Goal: Task Accomplishment & Management: Manage account settings

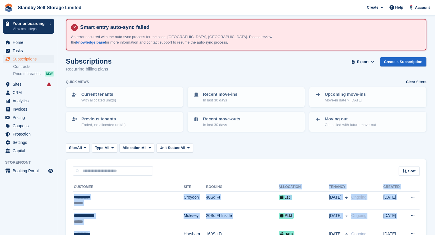
scroll to position [204, 0]
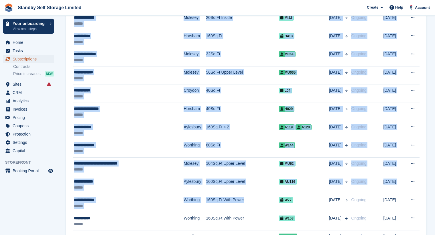
click at [37, 60] on span "Subscriptions" at bounding box center [30, 59] width 34 height 8
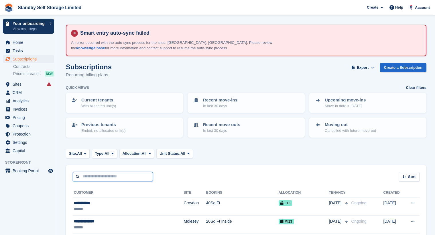
click at [90, 176] on input "text" at bounding box center [113, 176] width 80 height 9
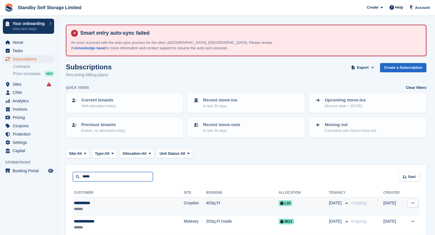
type input "*****"
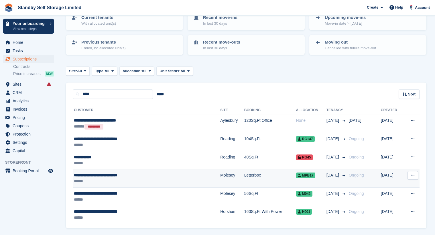
scroll to position [86, 0]
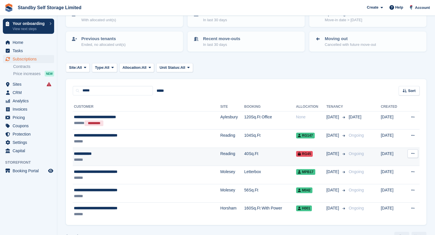
click at [125, 155] on div "**********" at bounding box center [127, 154] width 107 height 6
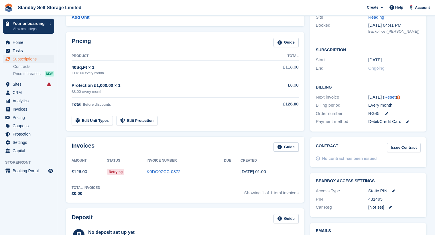
scroll to position [29, 0]
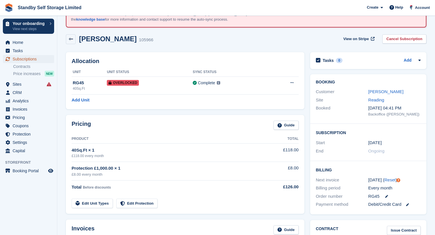
click at [41, 57] on span "Subscriptions" at bounding box center [30, 59] width 34 height 8
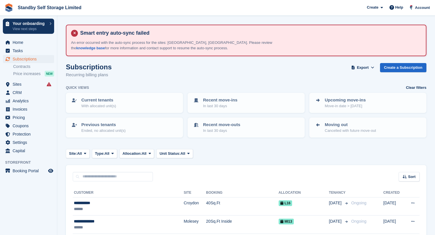
click at [89, 171] on div "Sort Sort by Customer name Date created Move in date Move out date Created (old…" at bounding box center [246, 173] width 360 height 16
click at [92, 175] on input "text" at bounding box center [113, 176] width 80 height 9
type input "*****"
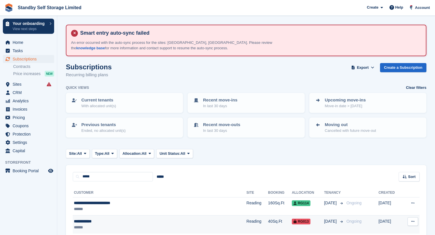
click at [134, 223] on div "**********" at bounding box center [133, 221] width 119 height 6
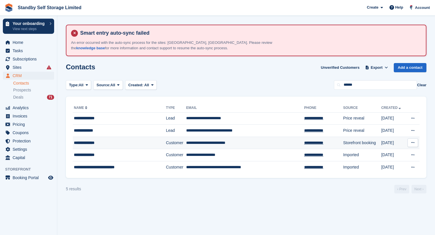
drag, startPoint x: 25, startPoint y: 88, endPoint x: 164, endPoint y: 147, distance: 151.1
click at [25, 88] on span "Prospects" at bounding box center [22, 89] width 18 height 5
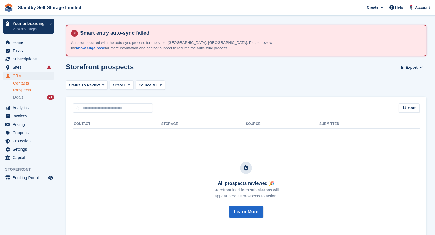
click at [30, 81] on link "Contacts" at bounding box center [33, 82] width 41 height 5
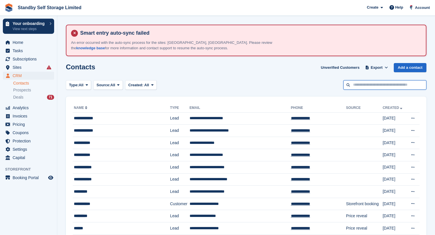
click at [355, 86] on input "text" at bounding box center [384, 84] width 83 height 9
type input "******"
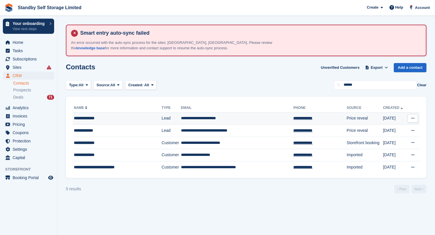
click at [165, 119] on td "Lead" at bounding box center [170, 118] width 19 height 12
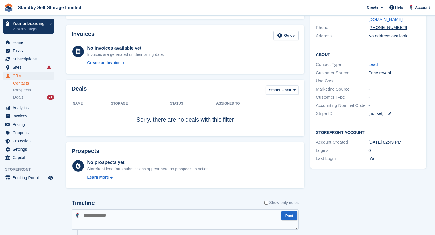
scroll to position [29, 0]
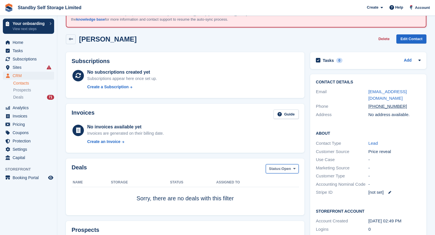
click at [289, 171] on button "Status: Open" at bounding box center [282, 168] width 33 height 9
click at [284, 183] on link "All" at bounding box center [293, 182] width 50 height 10
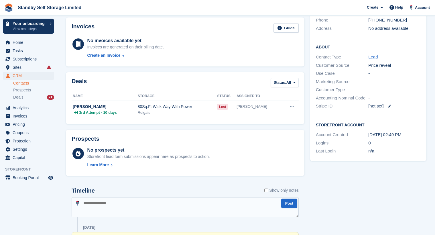
scroll to position [114, 0]
paste textarea "**********"
type textarea "**********"
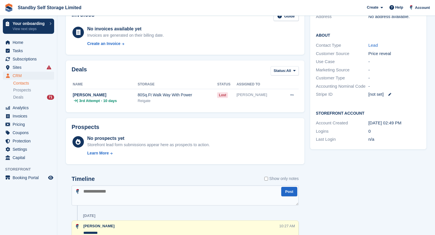
scroll to position [160, 0]
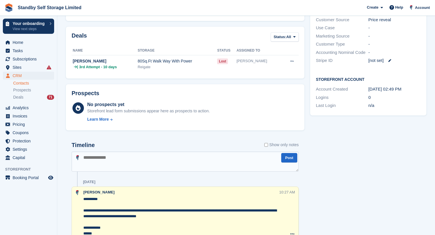
drag, startPoint x: 83, startPoint y: 198, endPoint x: 94, endPoint y: 207, distance: 14.0
click at [83, 198] on textarea "**********" at bounding box center [181, 216] width 196 height 40
paste textarea "**********"
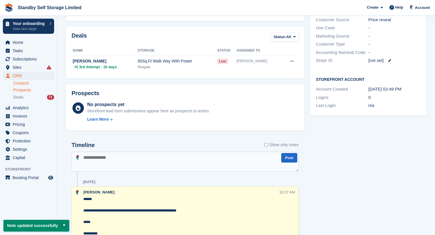
type textarea "**********"
click at [23, 90] on span "Prospects" at bounding box center [22, 89] width 18 height 5
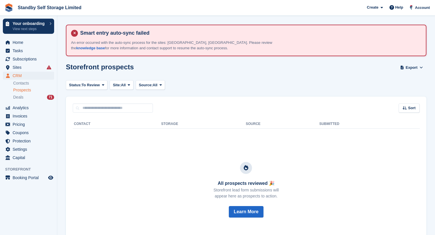
click at [28, 92] on span "Prospects" at bounding box center [22, 89] width 18 height 5
click at [24, 98] on div "Deals 71" at bounding box center [33, 96] width 41 height 5
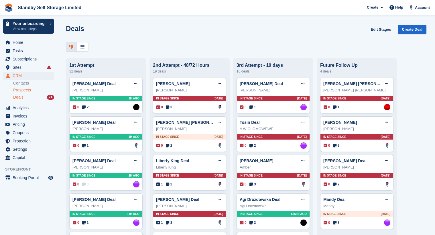
click at [26, 90] on span "Prospects" at bounding box center [22, 89] width 18 height 5
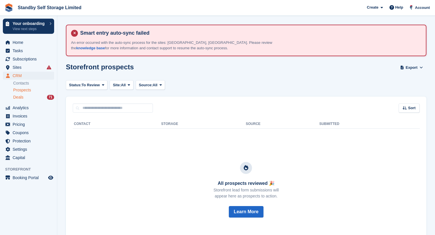
click at [20, 96] on span "Deals" at bounding box center [18, 96] width 10 height 5
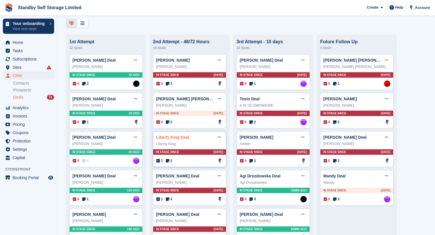
scroll to position [57, 0]
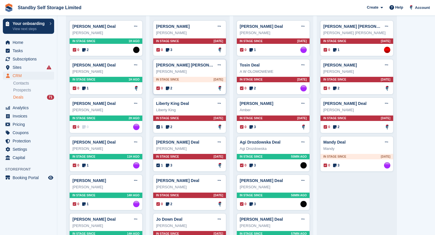
click at [192, 88] on div "0 2 Assigned to Glenn Fisher" at bounding box center [189, 88] width 67 height 6
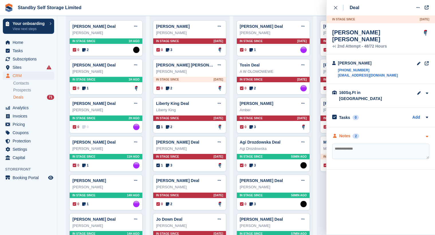
click at [343, 133] on div "Notes" at bounding box center [344, 136] width 11 height 6
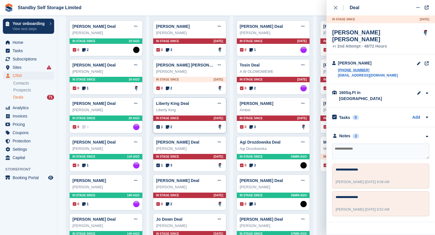
scroll to position [86, 0]
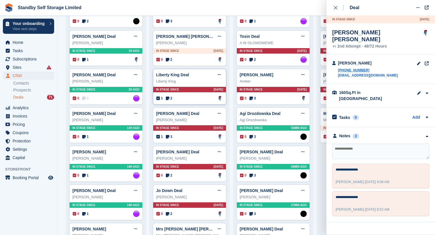
click at [194, 100] on div "1 2 Assigned to Glenn Fisher" at bounding box center [189, 98] width 67 height 6
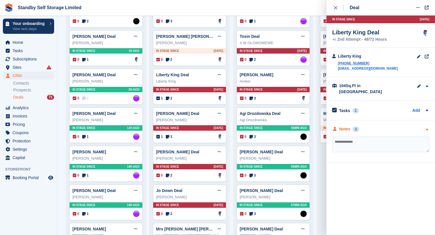
click at [344, 126] on div "Notes" at bounding box center [344, 129] width 11 height 6
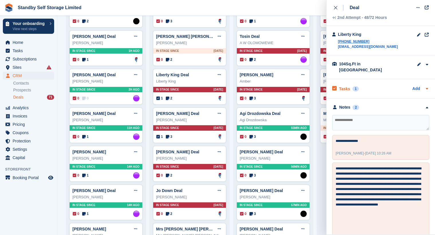
scroll to position [0, 0]
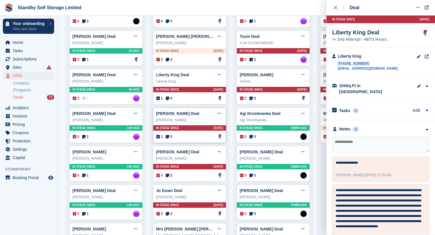
click at [180, 134] on div "Mr David Kempshall Deal Edit deal Mark as won Mark as lost Delete deal Mr David…" at bounding box center [189, 125] width 73 height 36
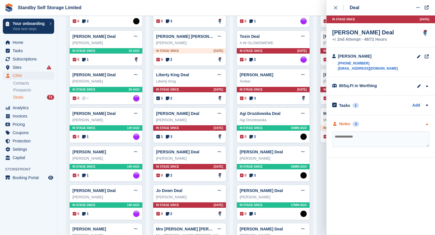
click at [346, 124] on div "Notes" at bounding box center [344, 124] width 11 height 6
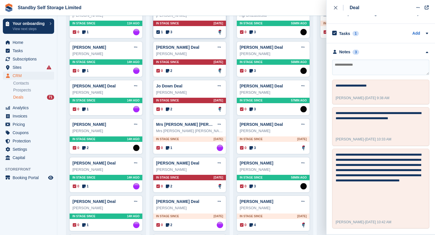
scroll to position [200, 0]
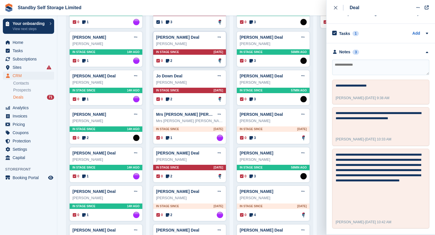
click at [198, 58] on div "jones Deal Edit deal Mark as won Mark as lost Delete deal jones In stage since …" at bounding box center [189, 49] width 73 height 36
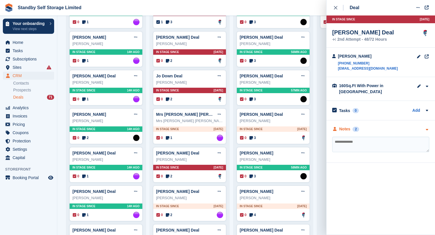
click at [344, 130] on div "Notes" at bounding box center [344, 129] width 11 height 6
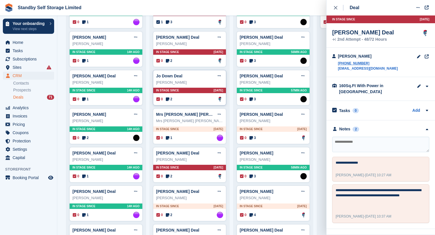
click at [194, 100] on div "0 2 Assigned to Glenn Fisher" at bounding box center [189, 99] width 67 height 6
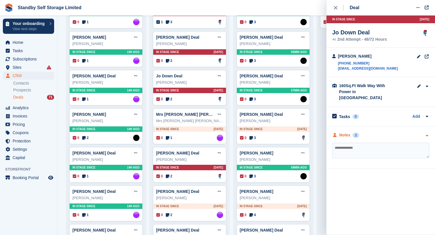
click at [349, 132] on div "Notes" at bounding box center [344, 135] width 11 height 6
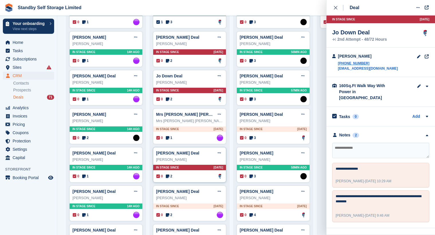
click at [195, 174] on div "0 2 Assigned to Glenn Fisher" at bounding box center [189, 176] width 67 height 6
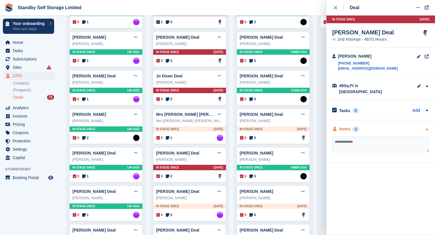
click at [343, 126] on div "Notes" at bounding box center [344, 129] width 11 height 6
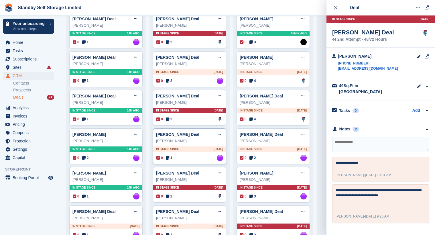
scroll to position [343, 0]
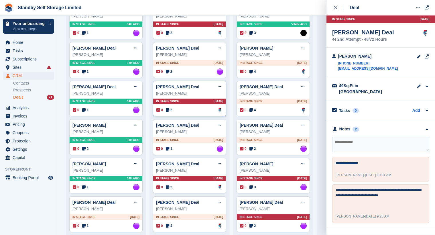
click at [200, 114] on div "James Hester Deal Edit deal Mark as won Mark as lost Delete deal James Hester I…" at bounding box center [189, 99] width 73 height 36
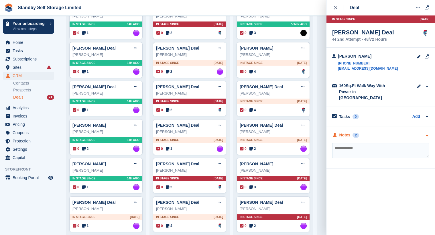
click at [349, 132] on div "Notes" at bounding box center [344, 135] width 11 height 6
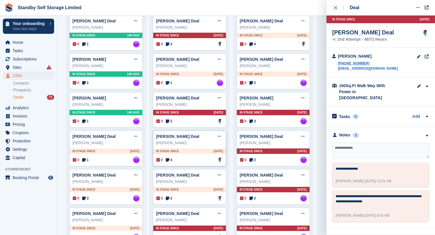
scroll to position [429, 0]
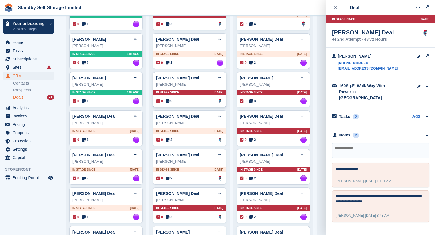
click at [204, 102] on div "0 2 Assigned to Glenn Fisher" at bounding box center [189, 101] width 67 height 6
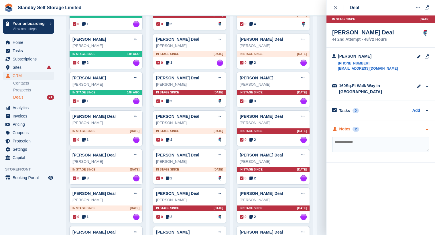
click at [341, 126] on div "Notes" at bounding box center [344, 129] width 11 height 6
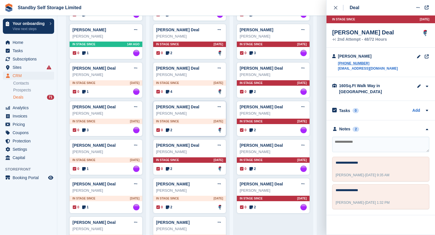
scroll to position [487, 0]
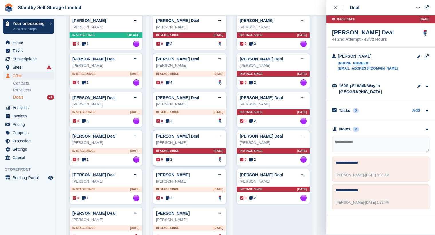
click at [202, 159] on div "0 2 Assigned to Glenn Fisher" at bounding box center [189, 159] width 67 height 6
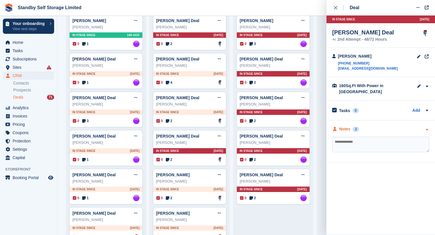
click at [346, 129] on div "Notes" at bounding box center [344, 129] width 11 height 6
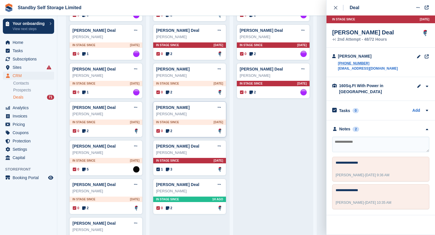
scroll to position [601, 0]
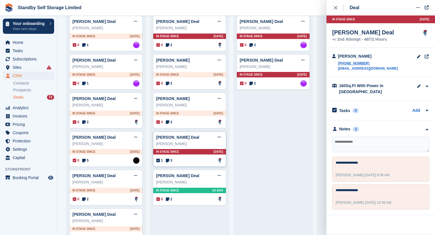
click at [192, 165] on div "Mr David Kempshall Deal Edit deal Mark as won Mark as lost Delete deal Mr David…" at bounding box center [189, 149] width 73 height 36
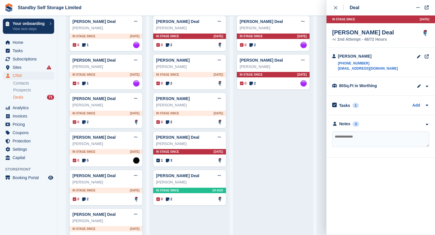
click at [349, 130] on div "**********" at bounding box center [380, 136] width 108 height 42
click at [349, 123] on div "Notes" at bounding box center [344, 124] width 11 height 6
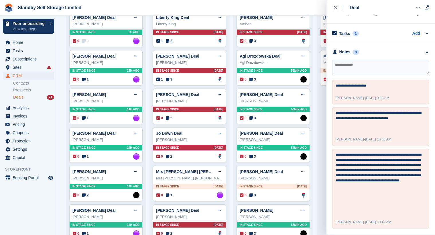
scroll to position [0, 0]
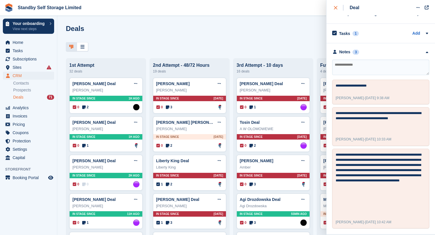
click at [336, 10] on div "close" at bounding box center [338, 8] width 9 height 6
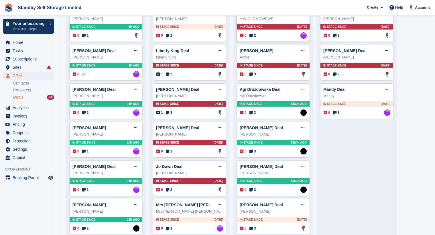
scroll to position [114, 0]
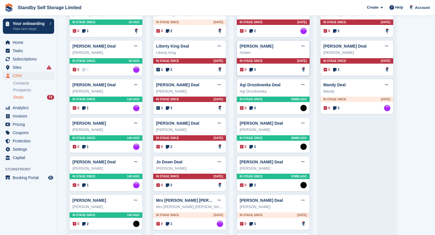
click at [264, 73] on div "0 3 Assigned to Glenn Fisher" at bounding box center [273, 69] width 67 height 6
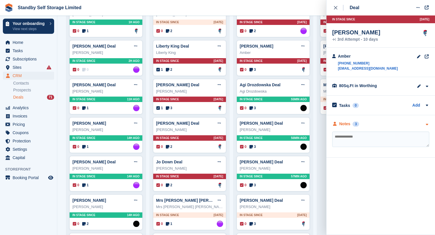
click at [349, 124] on div "Notes" at bounding box center [344, 124] width 11 height 6
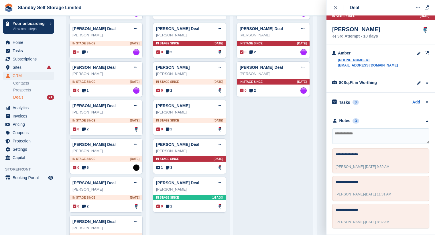
scroll to position [601, 0]
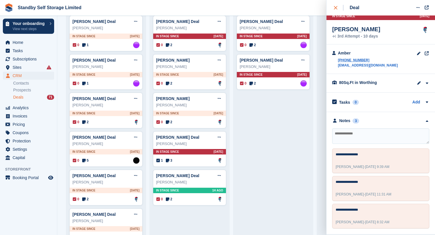
click at [336, 5] on div "close" at bounding box center [338, 8] width 9 height 6
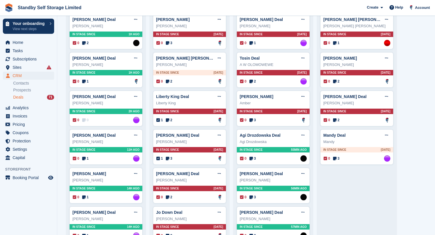
scroll to position [0, 0]
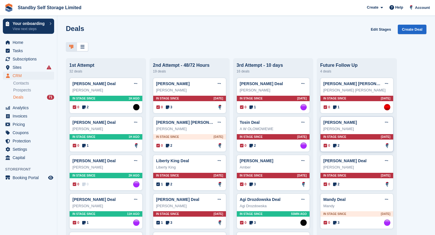
click at [355, 149] on div "0 2 Assigned to Glenn Fisher" at bounding box center [356, 145] width 67 height 6
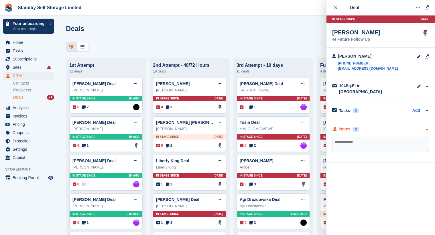
click at [342, 120] on div "**********" at bounding box center [380, 141] width 108 height 42
click at [343, 126] on div "Notes" at bounding box center [344, 129] width 11 height 6
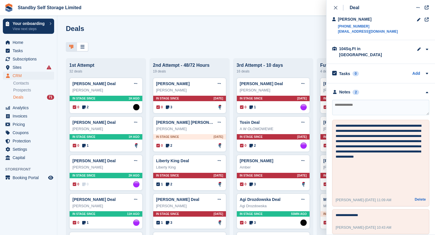
scroll to position [37, 0]
click at [197, 42] on div at bounding box center [246, 46] width 360 height 9
click at [28, 89] on span "Prospects" at bounding box center [22, 89] width 18 height 5
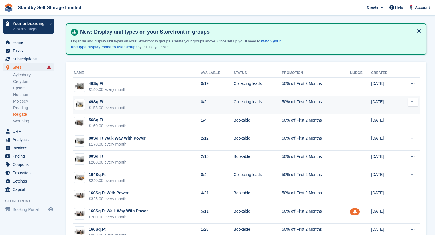
scroll to position [86, 0]
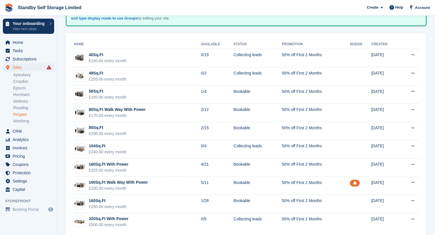
drag, startPoint x: 4, startPoint y: 229, endPoint x: 9, endPoint y: 228, distance: 4.4
click at [4, 229] on div "Your onboarding View next steps Home Tasks Subscriptions Subscriptions Subscrip…" at bounding box center [28, 133] width 57 height 235
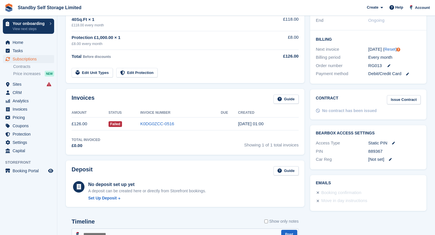
scroll to position [172, 0]
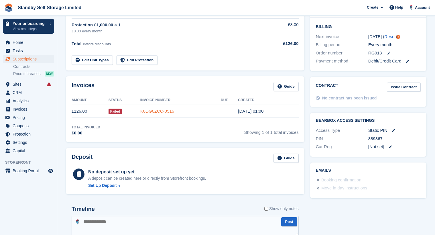
click at [157, 110] on link "K0DG0ZCC-0516" at bounding box center [157, 110] width 34 height 5
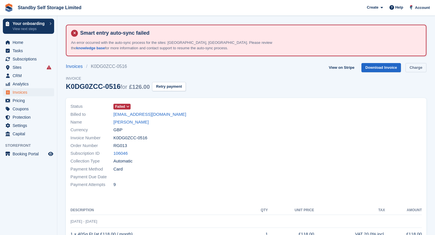
click at [413, 66] on link "Charge" at bounding box center [415, 67] width 21 height 9
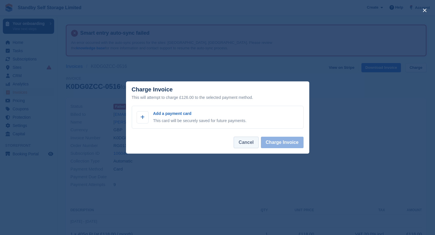
click at [252, 147] on button "Cancel" at bounding box center [246, 142] width 25 height 11
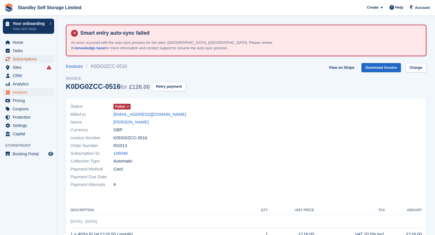
click at [29, 60] on span "Subscriptions" at bounding box center [30, 59] width 34 height 8
